Goal: Find specific page/section: Find specific page/section

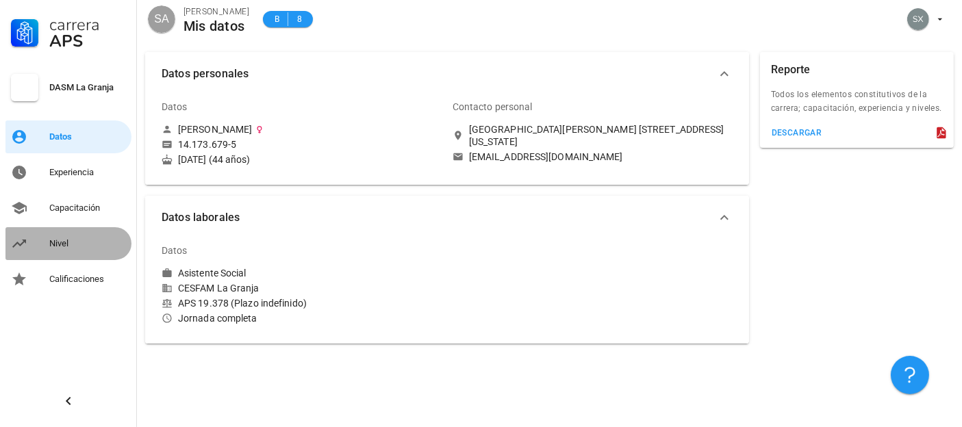
click at [56, 245] on div "Nivel" at bounding box center [87, 243] width 77 height 11
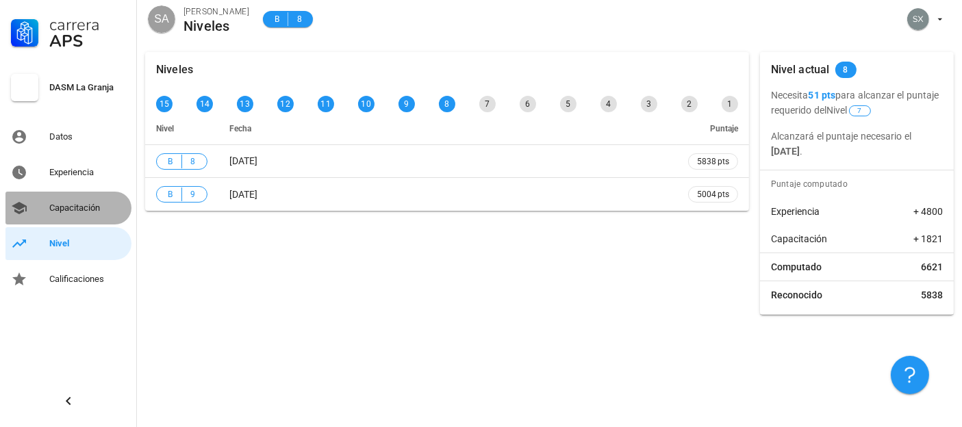
click at [89, 206] on div "Capacitación" at bounding box center [87, 208] width 77 height 11
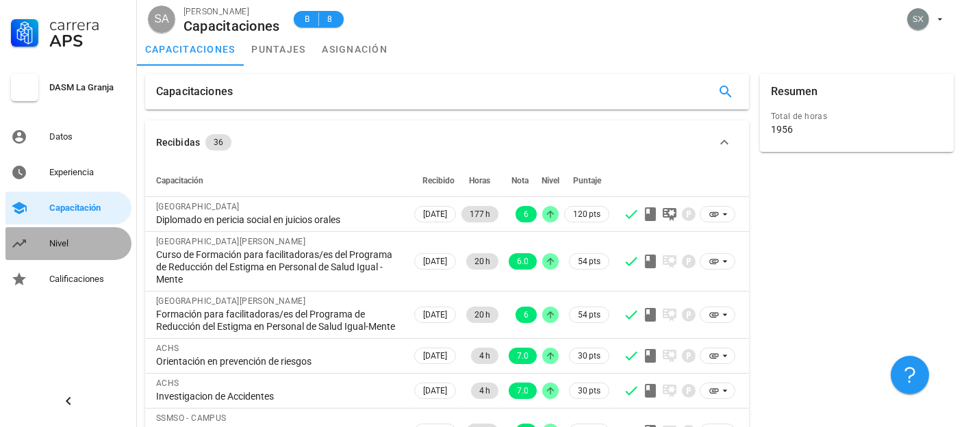
click at [55, 238] on div "Nivel" at bounding box center [87, 243] width 77 height 11
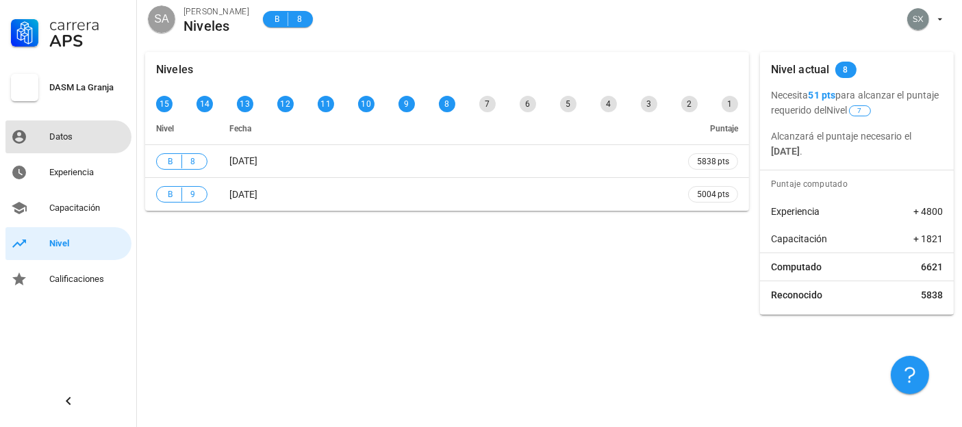
click at [62, 136] on div "Datos" at bounding box center [87, 137] width 77 height 11
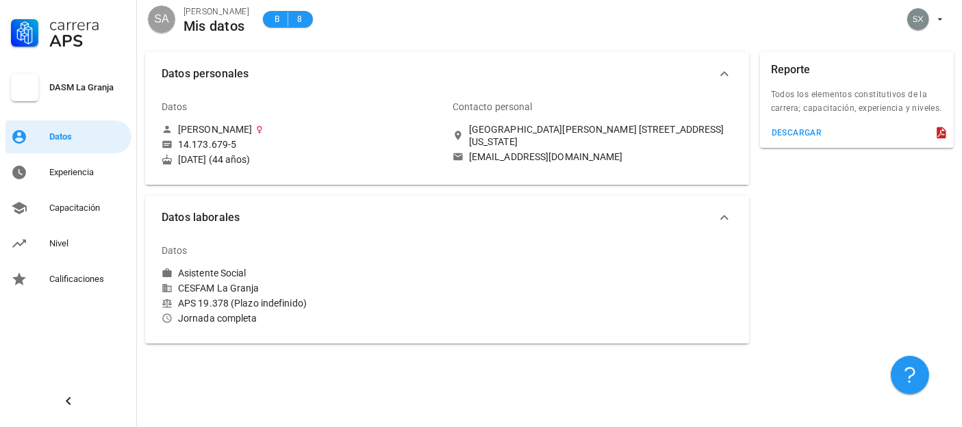
click at [793, 210] on div "Reporte Todos los elementos constitutivos de la carrera; capacitación, experien…" at bounding box center [857, 198] width 205 height 303
